Goal: Information Seeking & Learning: Learn about a topic

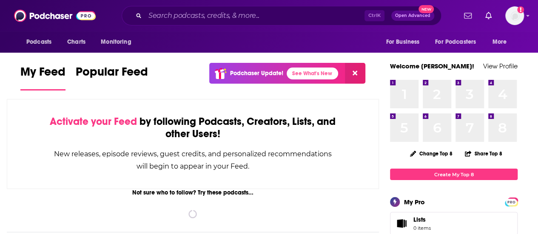
drag, startPoint x: 0, startPoint y: 0, endPoint x: 312, endPoint y: 23, distance: 312.5
click at [312, 23] on div "Podcasts Charts Monitoring Ctrl K Open Advanced New For Business For Podcasters…" at bounding box center [269, 15] width 538 height 31
click at [312, 23] on div "Ctrl K Open Advanced New" at bounding box center [282, 16] width 320 height 20
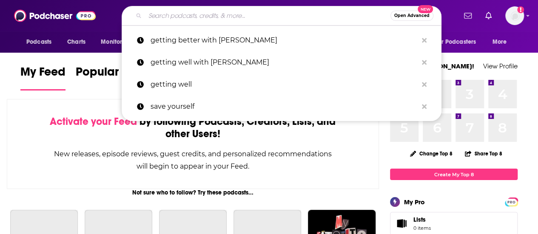
click at [312, 20] on input "Search podcasts, credits, & more..." at bounding box center [267, 16] width 245 height 14
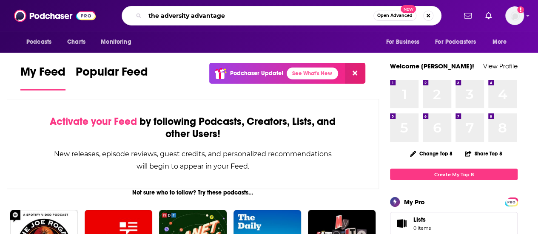
type input "the adversity advantage"
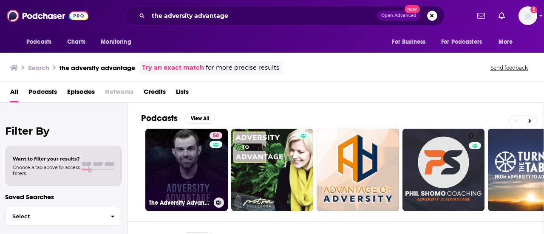
click at [185, 166] on link "58 The Adversity Advantage with [PERSON_NAME]" at bounding box center [186, 170] width 82 height 82
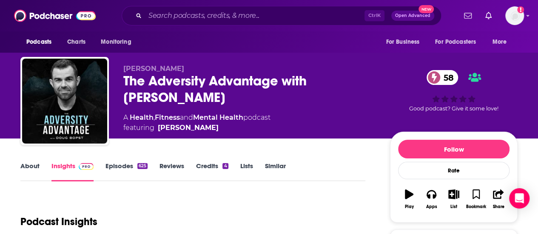
scroll to position [184, 0]
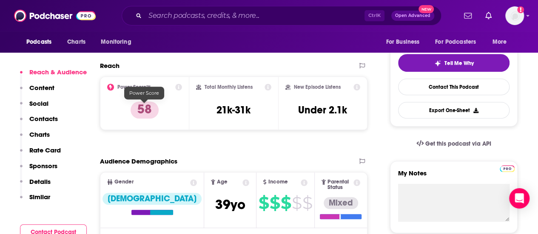
click at [153, 108] on p "58" at bounding box center [145, 110] width 28 height 17
click at [142, 113] on p "58" at bounding box center [145, 110] width 28 height 17
click at [147, 110] on p "58" at bounding box center [145, 110] width 28 height 17
click at [178, 88] on icon at bounding box center [178, 87] width 7 height 7
click at [142, 117] on p "58" at bounding box center [145, 110] width 28 height 17
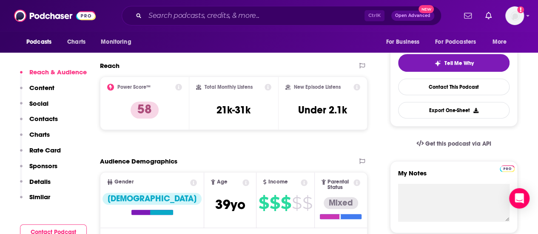
click at [179, 86] on icon at bounding box center [178, 87] width 7 height 7
click at [201, 63] on link "Power Score™" at bounding box center [204, 62] width 37 height 7
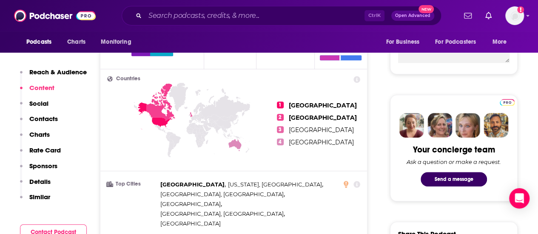
scroll to position [0, 0]
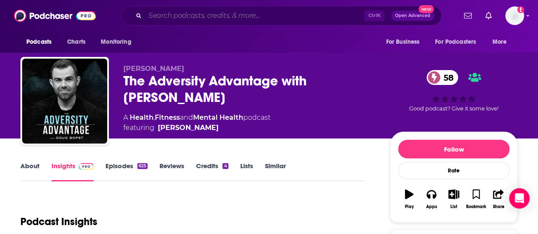
click at [236, 15] on input "Search podcasts, credits, & more..." at bounding box center [254, 16] width 219 height 14
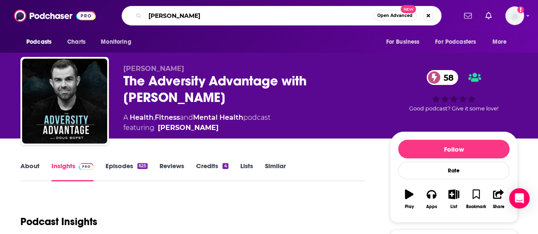
type input "[PERSON_NAME]"
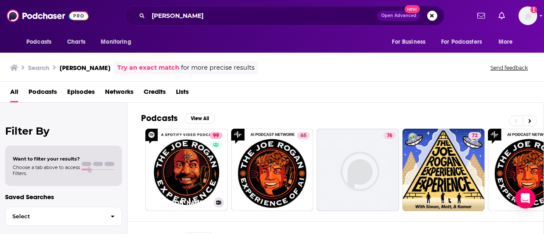
click at [193, 137] on link "99 The [PERSON_NAME] Experience" at bounding box center [186, 170] width 82 height 82
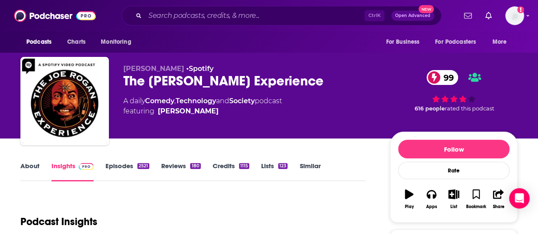
scroll to position [132, 0]
